Goal: Task Accomplishment & Management: Use online tool/utility

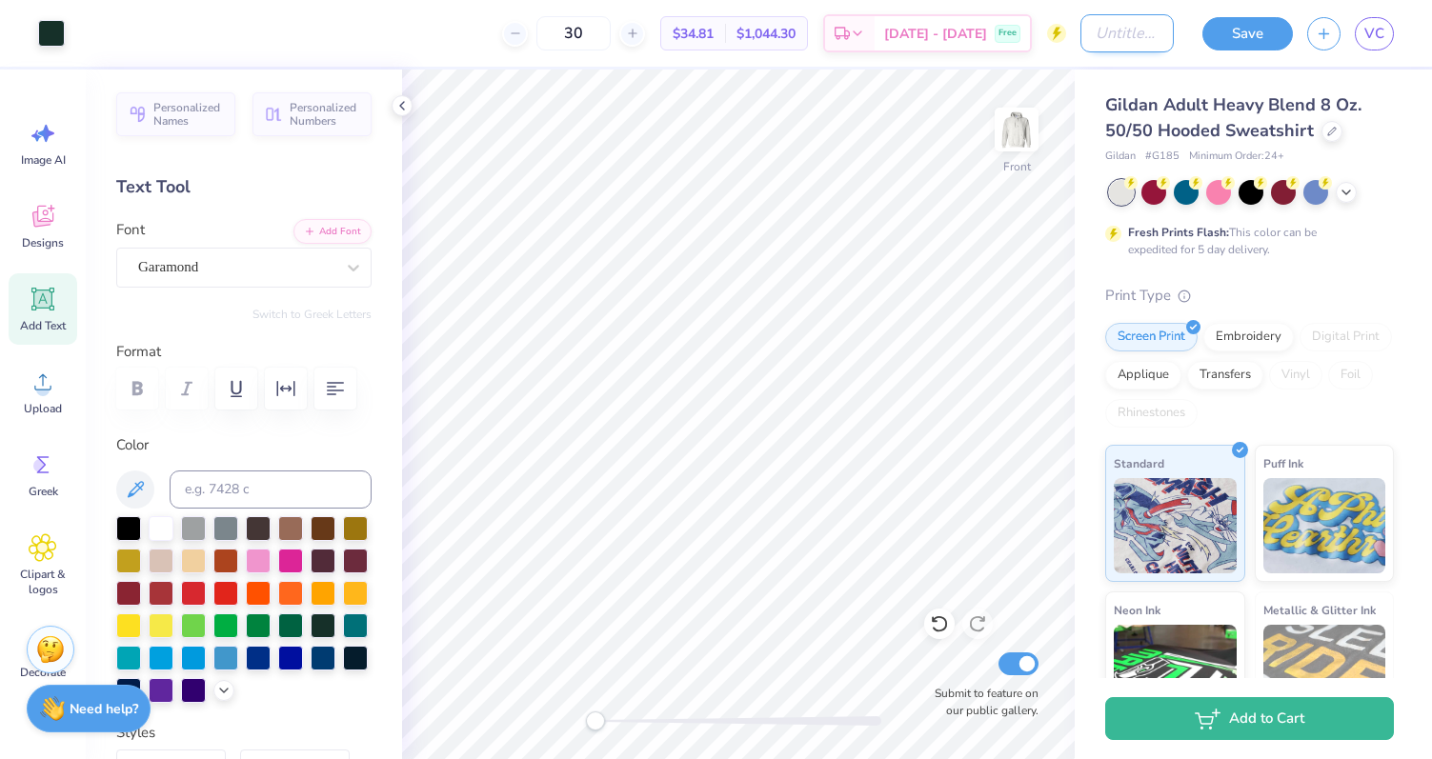
click at [1142, 24] on input "Design Title" at bounding box center [1127, 33] width 93 height 38
type input "idk"
click at [1237, 35] on button "Save" at bounding box center [1248, 30] width 91 height 33
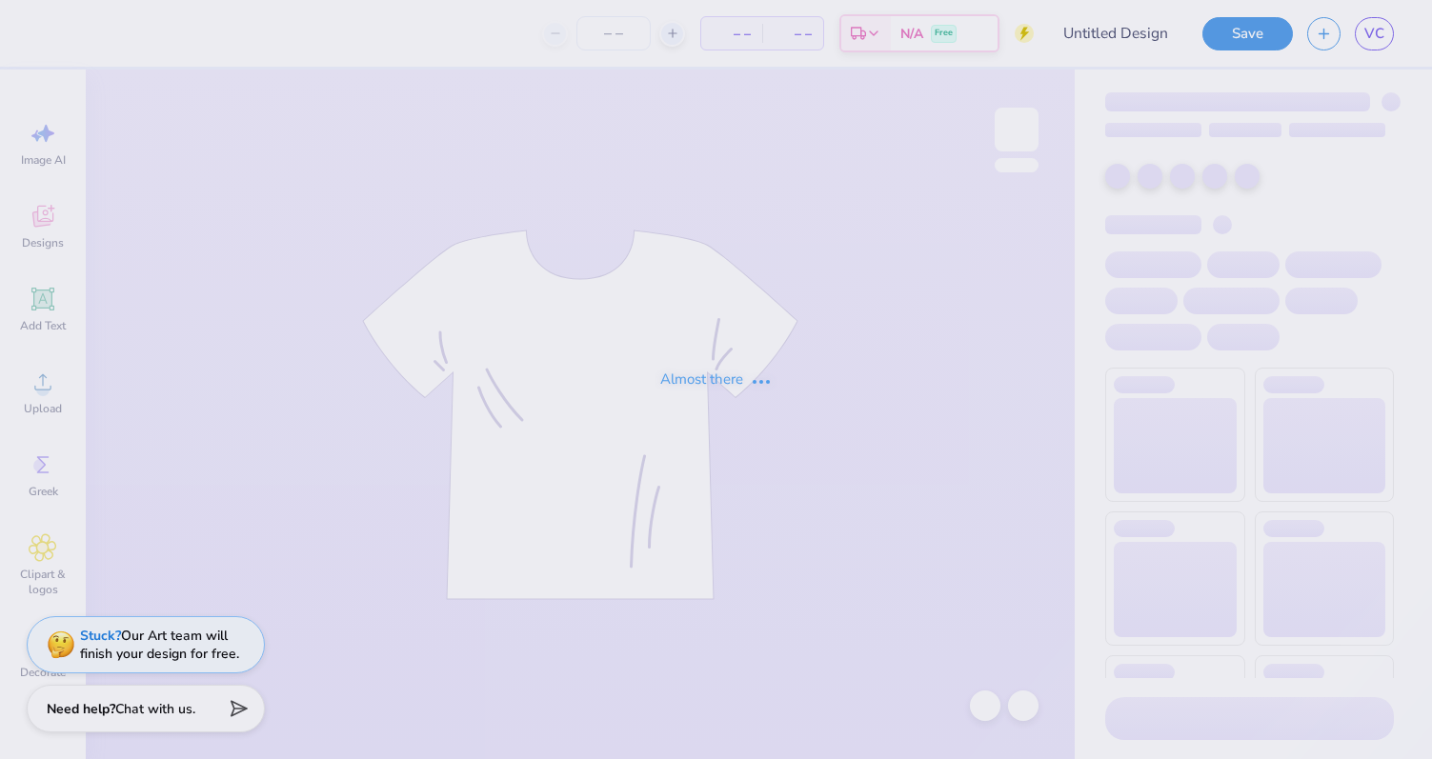
type input "idk"
type input "30"
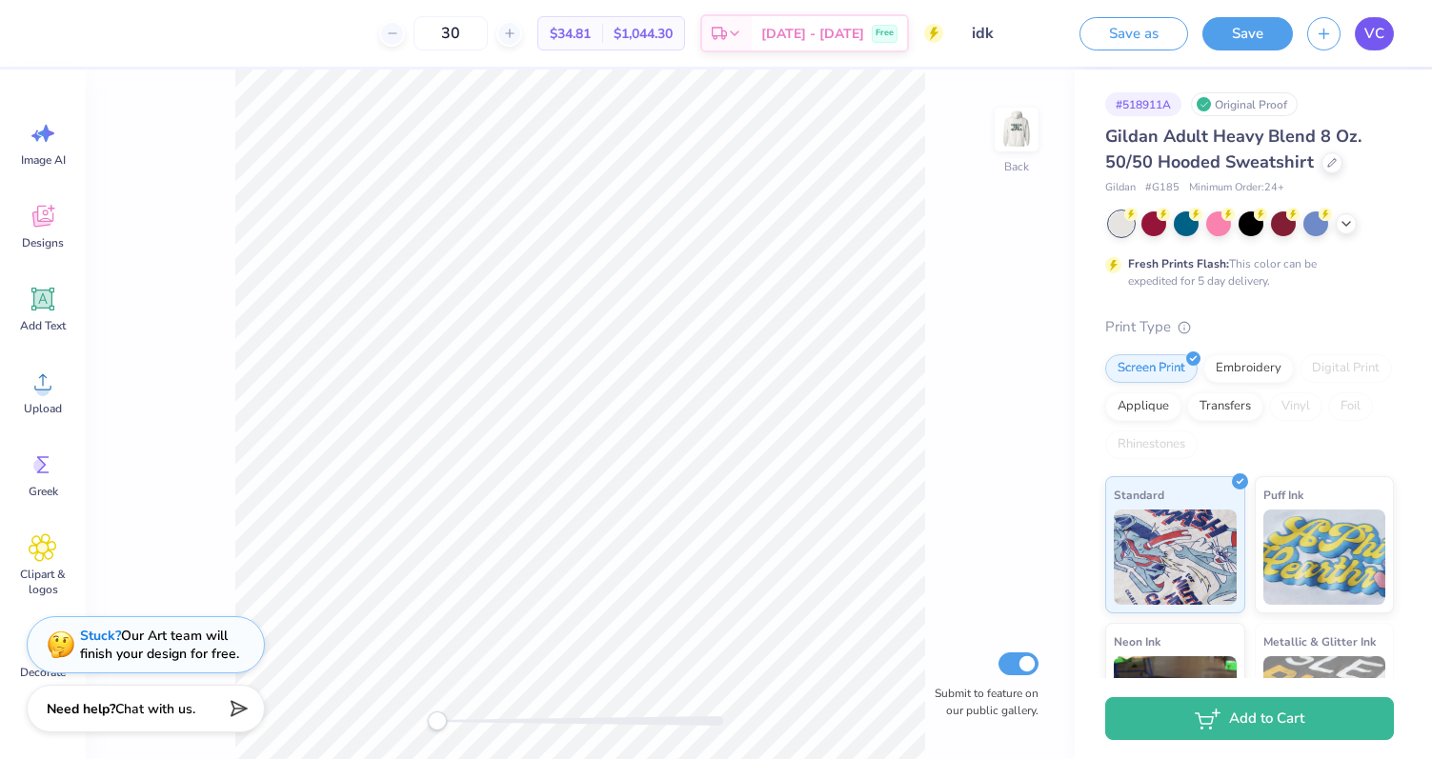
click at [1377, 41] on span "VC" at bounding box center [1375, 34] width 20 height 22
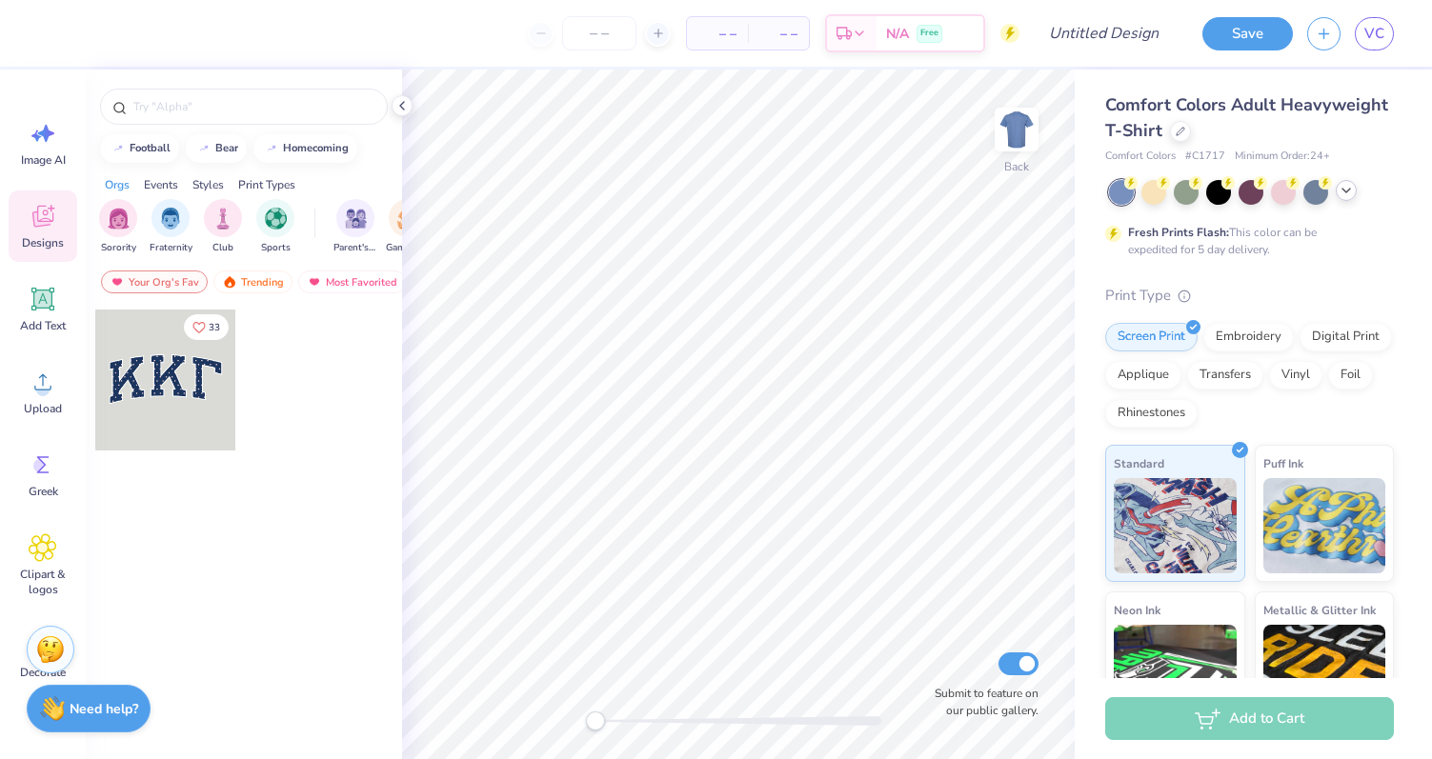
click at [1344, 186] on icon at bounding box center [1346, 190] width 15 height 15
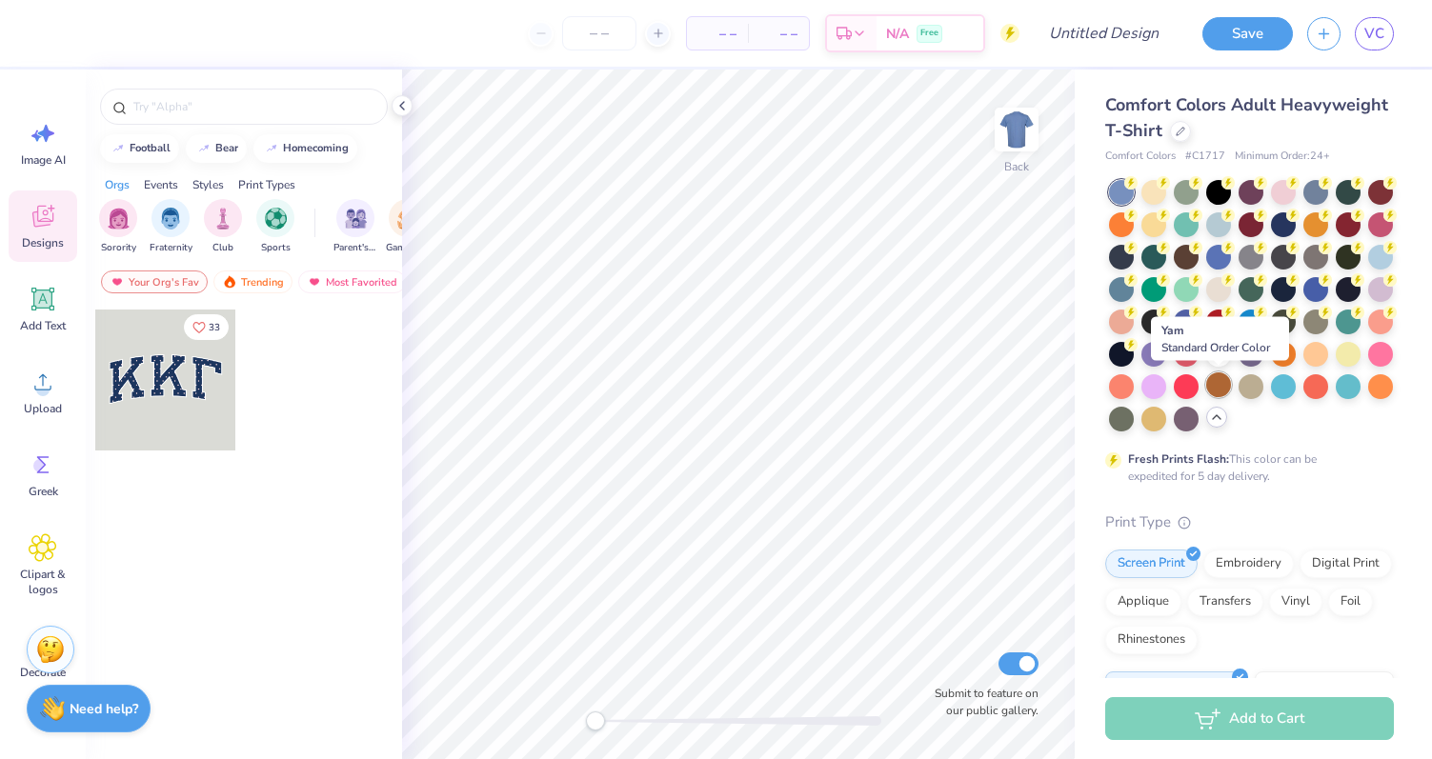
click at [1228, 379] on div at bounding box center [1218, 385] width 25 height 25
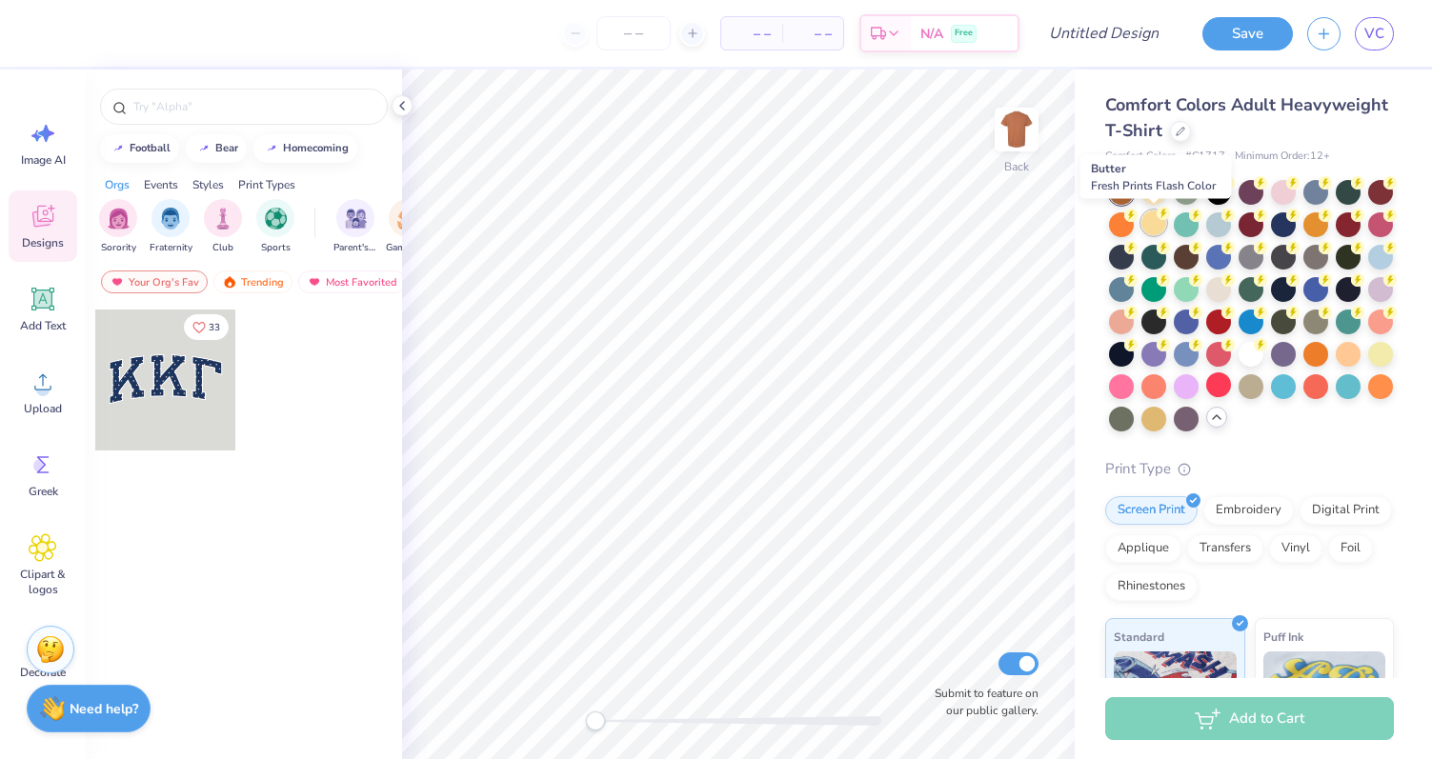
click at [1160, 226] on div at bounding box center [1154, 223] width 25 height 25
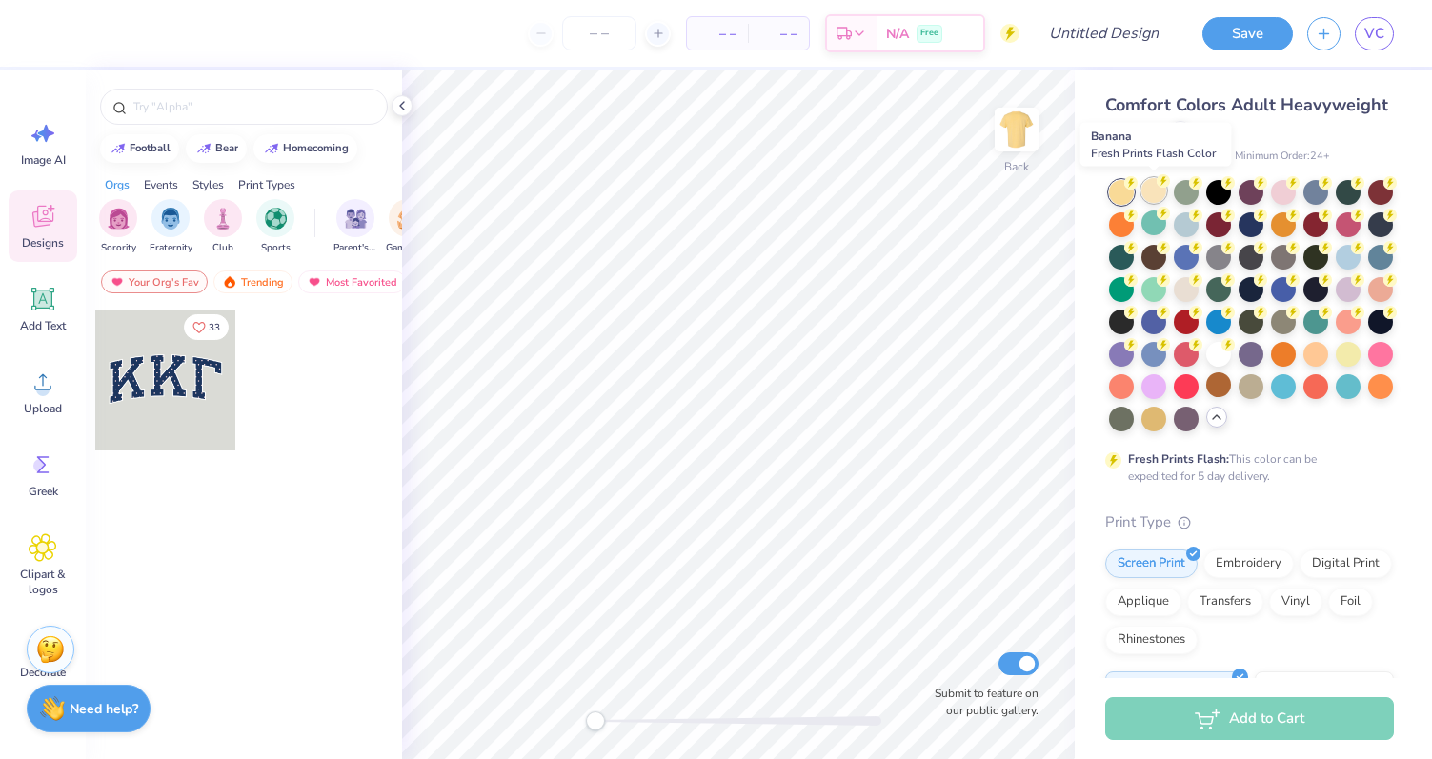
click at [1157, 186] on icon at bounding box center [1163, 180] width 13 height 13
click at [1122, 192] on div at bounding box center [1121, 192] width 25 height 25
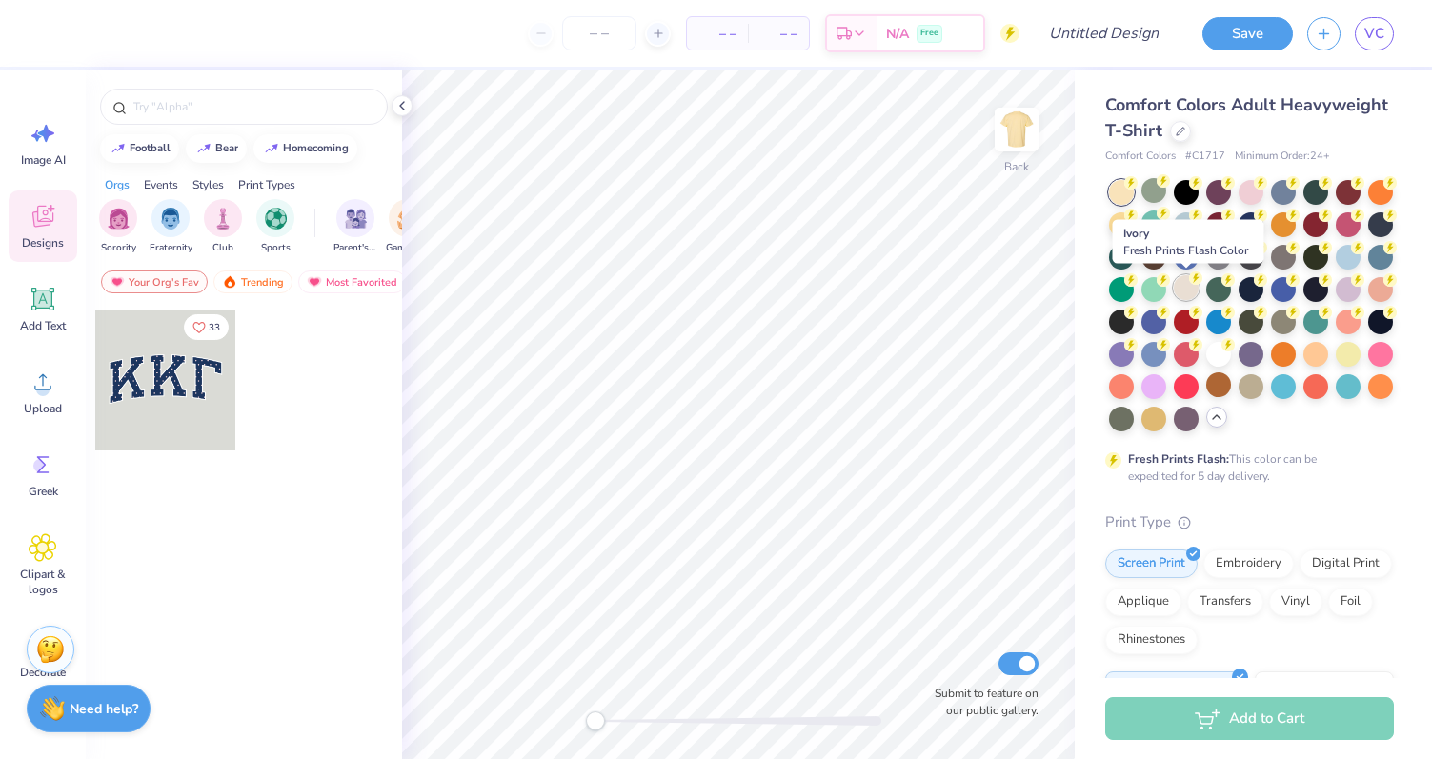
click at [1189, 295] on div at bounding box center [1186, 287] width 25 height 25
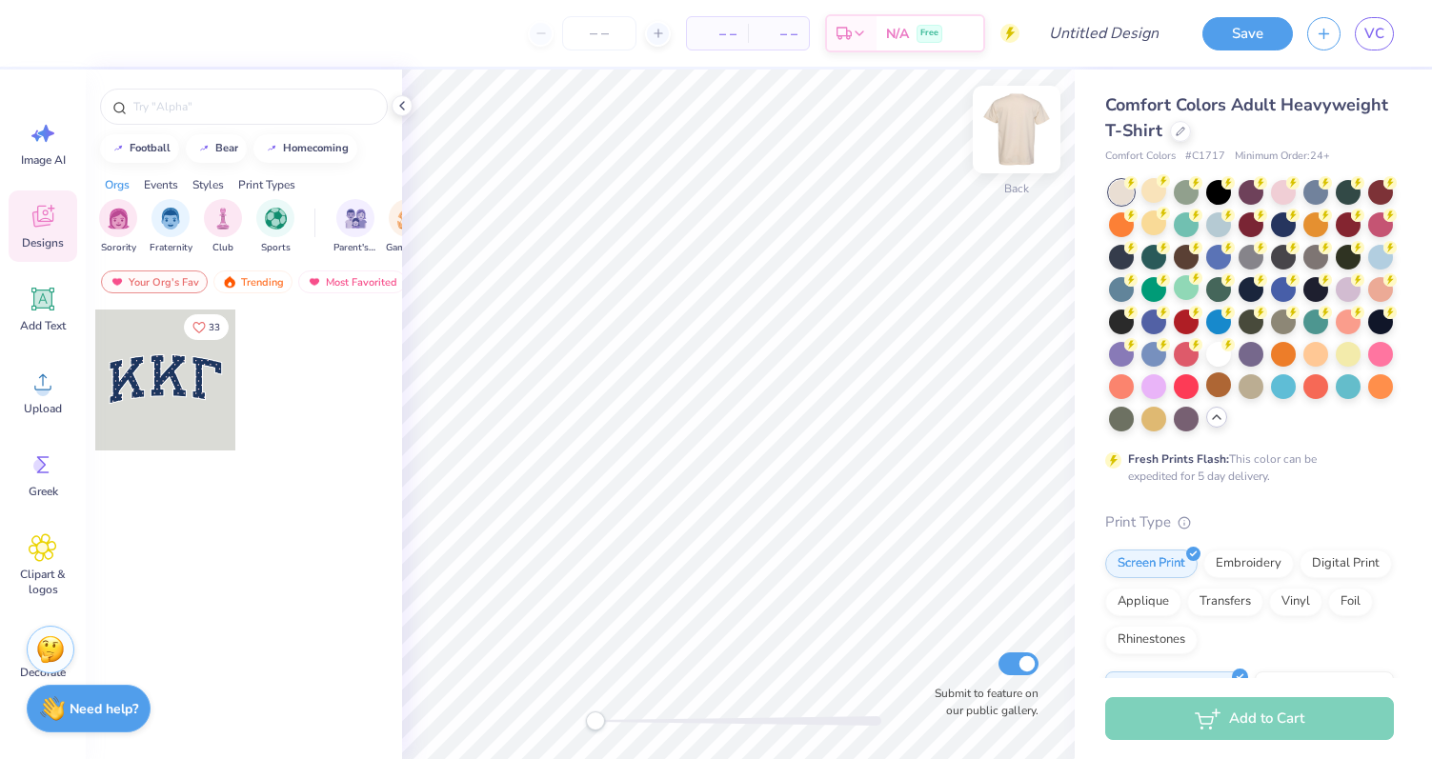
click at [1019, 132] on img at bounding box center [1017, 129] width 76 height 76
click at [41, 403] on span "Upload" at bounding box center [43, 408] width 38 height 15
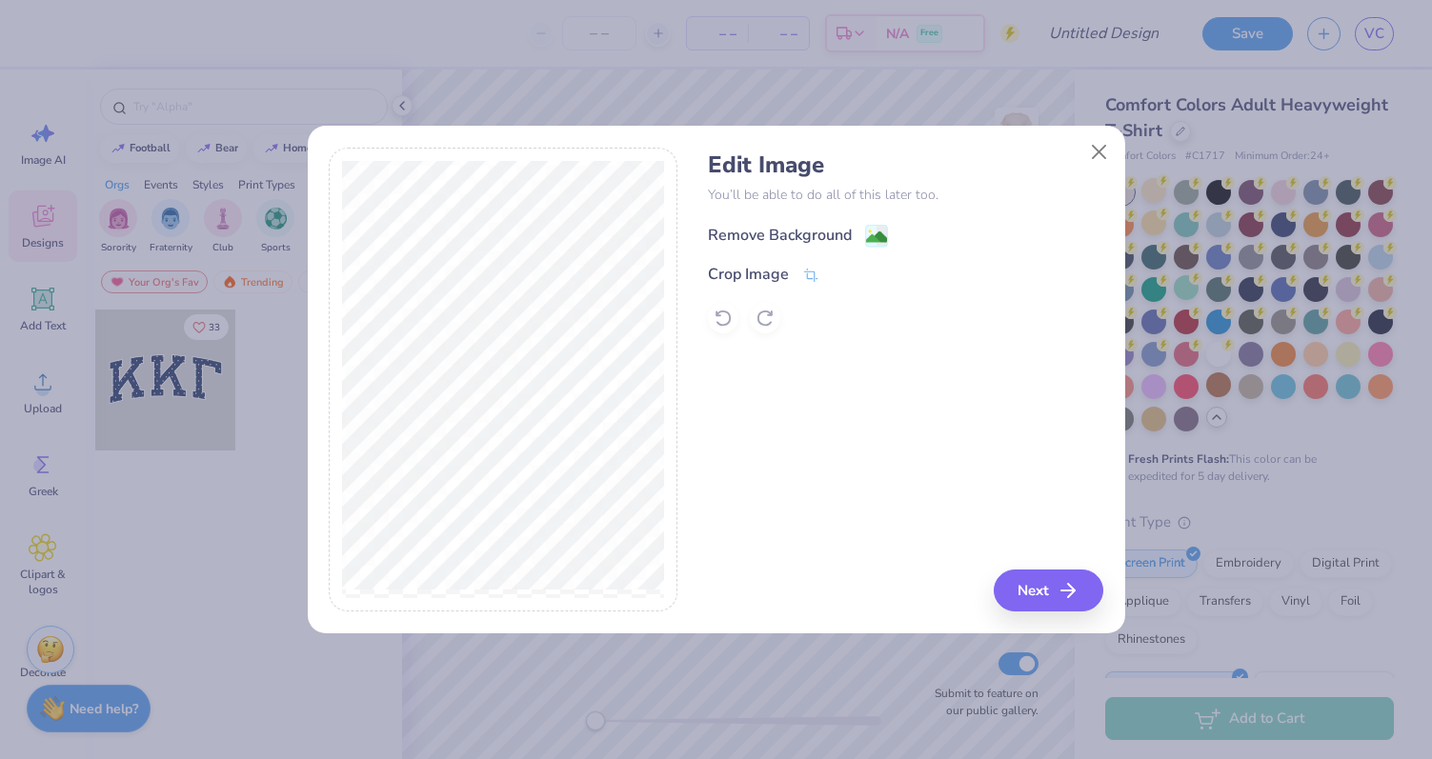
click at [869, 228] on image at bounding box center [876, 237] width 21 height 21
click at [1057, 584] on button "Next" at bounding box center [1052, 591] width 110 height 42
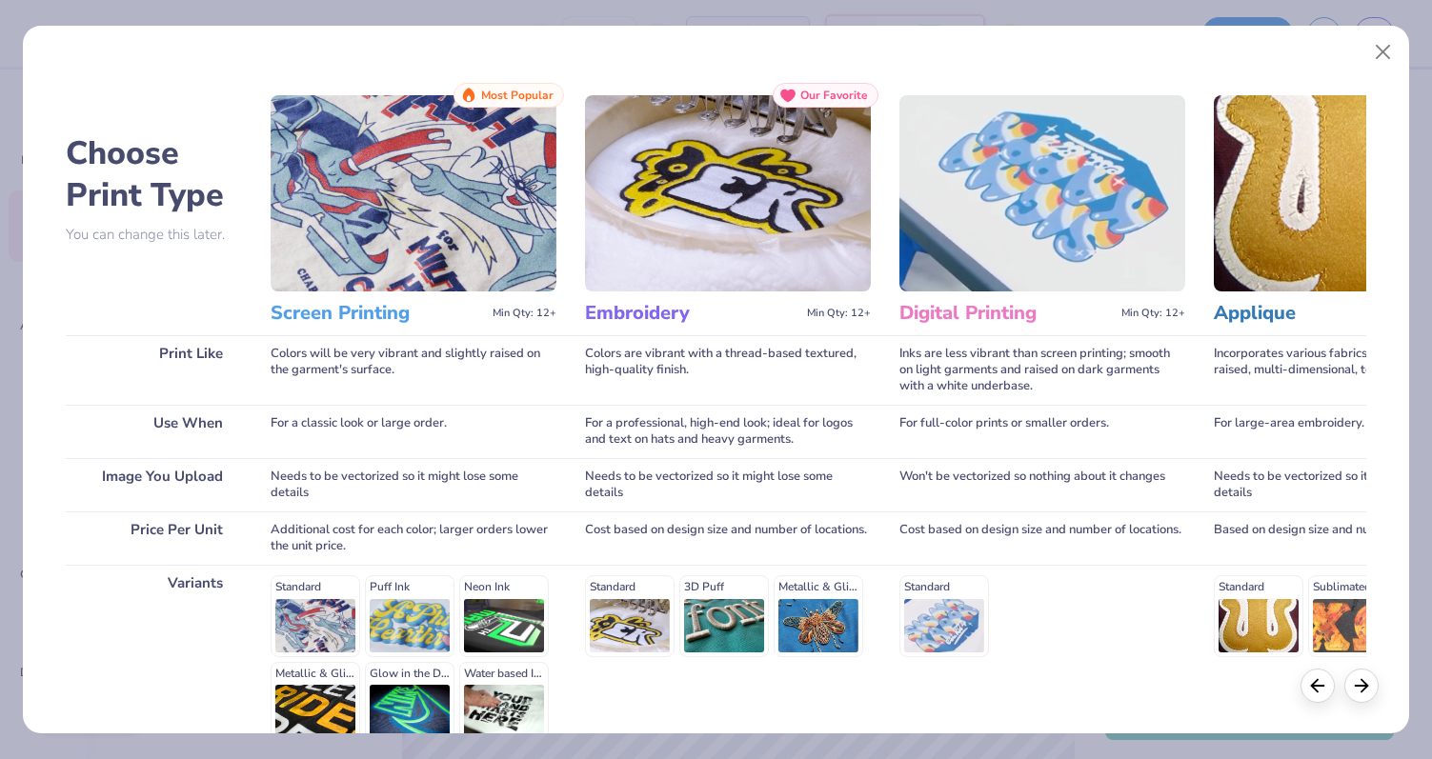
scroll to position [191, 0]
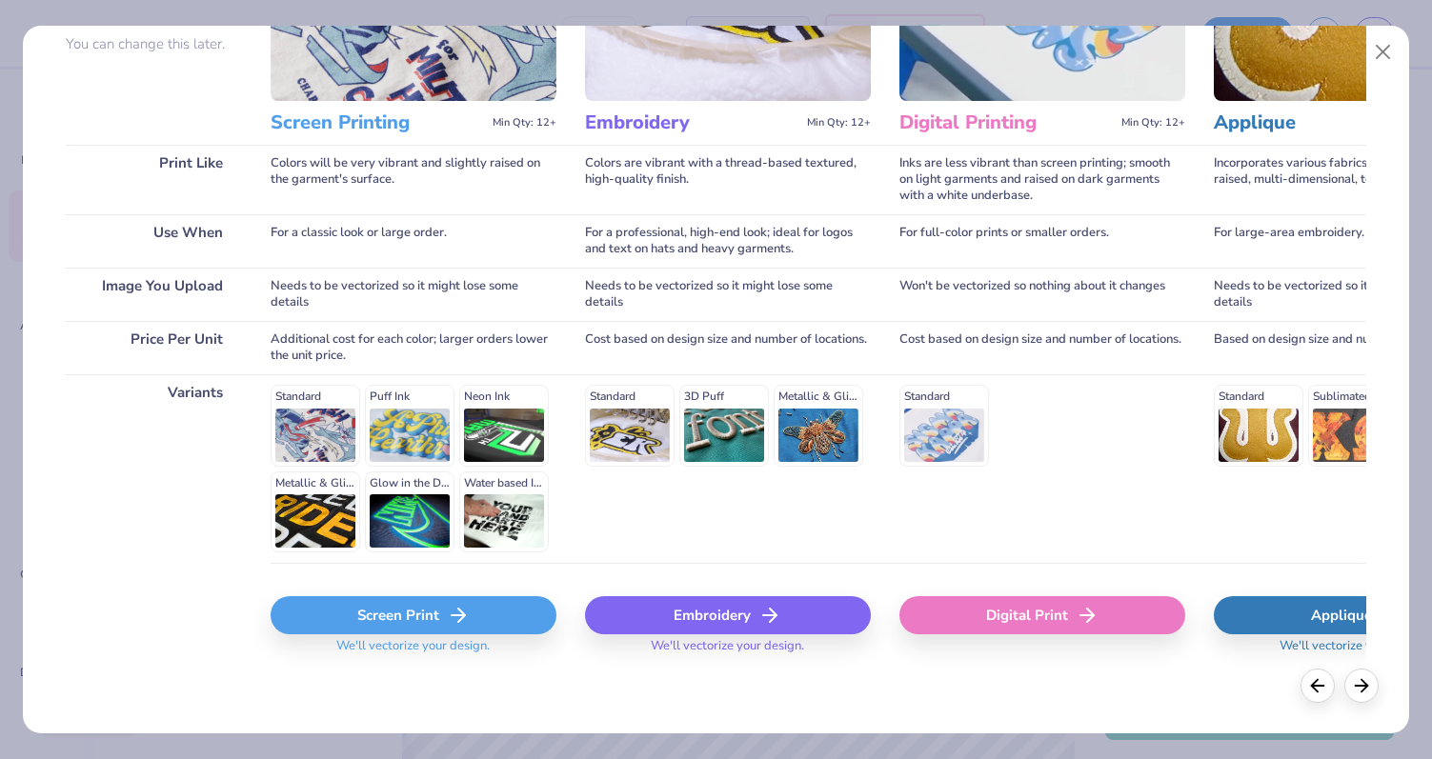
click at [412, 614] on div "Screen Print" at bounding box center [414, 615] width 286 height 38
